Goal: Find specific page/section

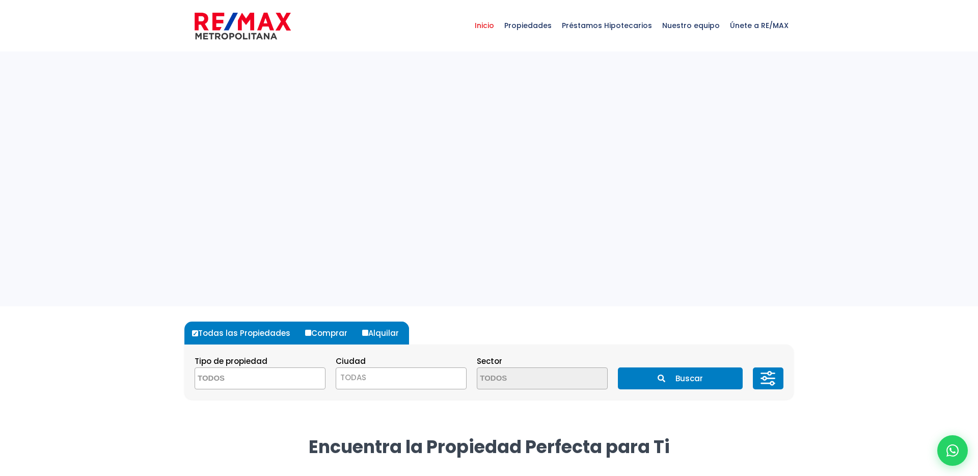
select select
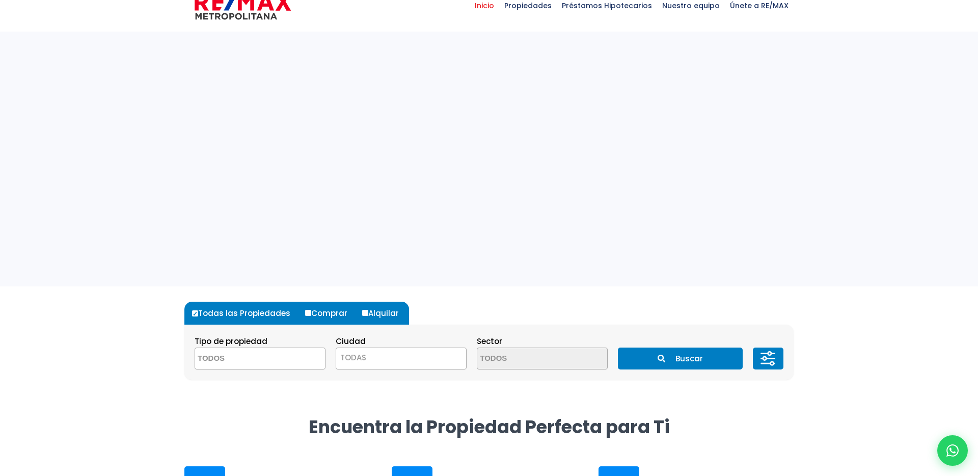
scroll to position [42, 0]
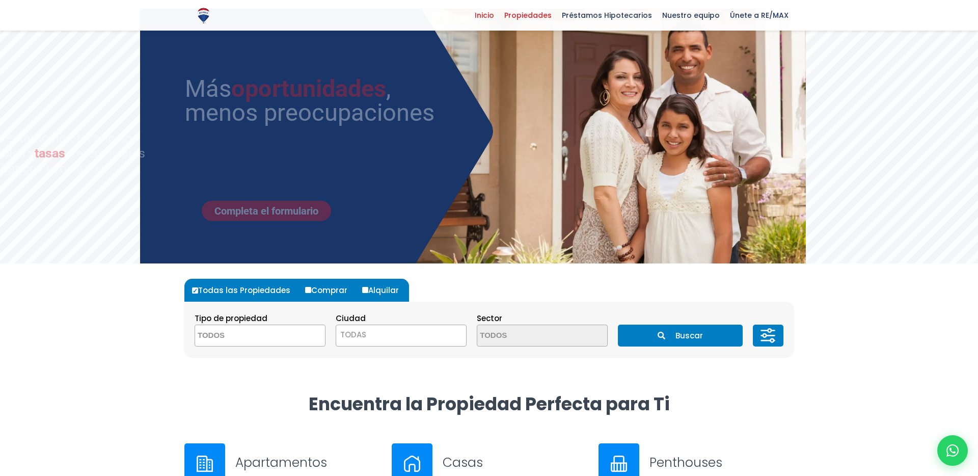
click at [529, 14] on span "Propiedades" at bounding box center [528, 15] width 58 height 15
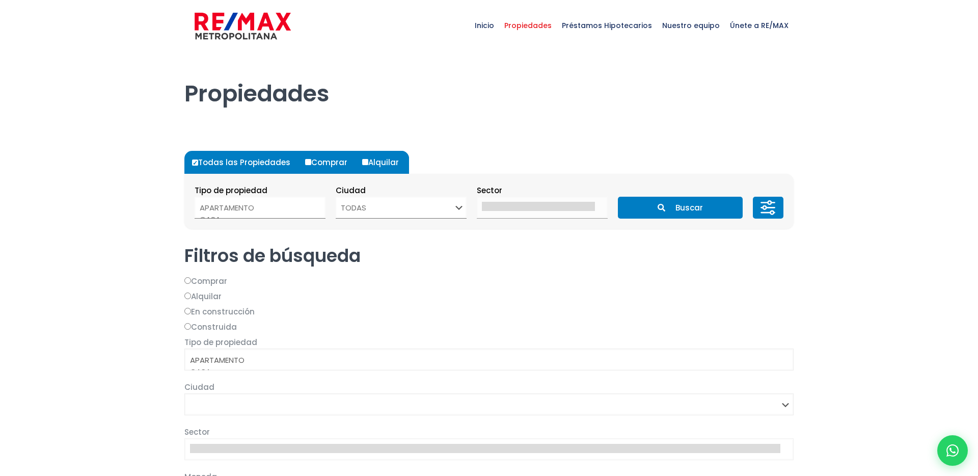
select select
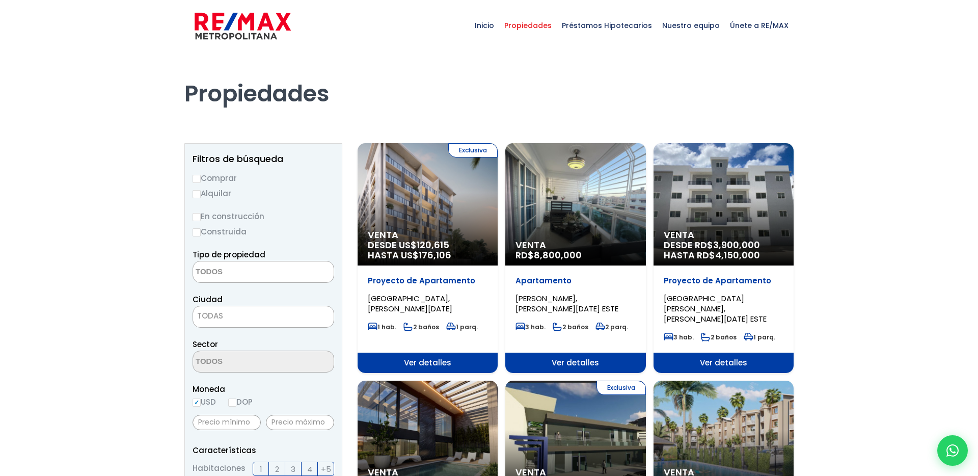
click at [498, 229] on div "Venta RD$ 8,800,000" at bounding box center [427, 204] width 140 height 122
